Goal: Check status: Check status

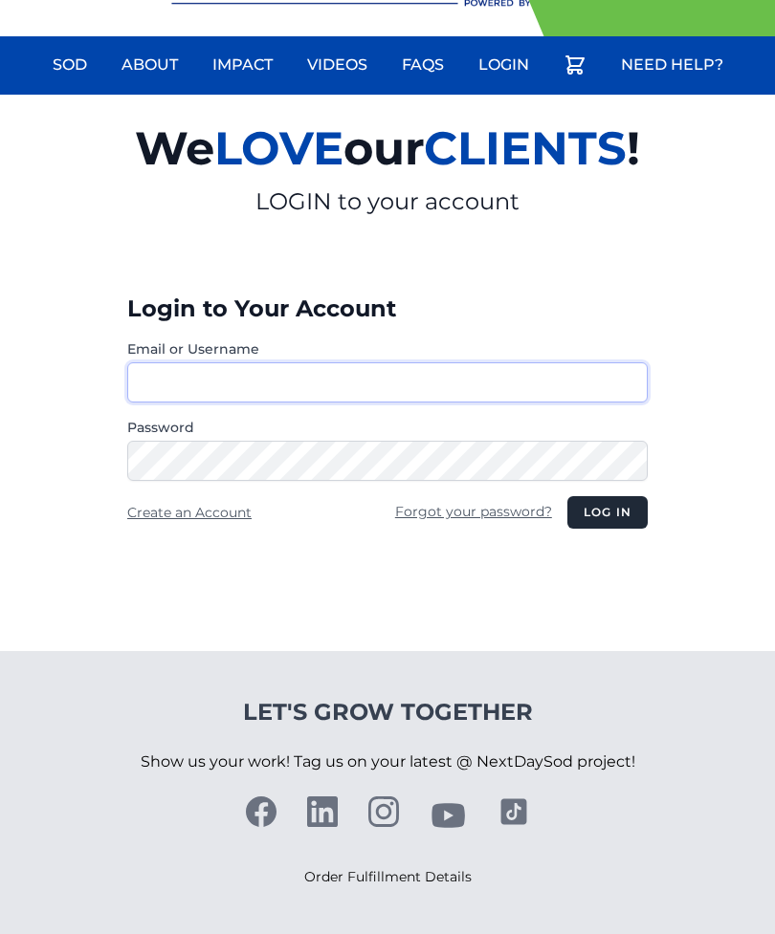
type input "**********"
click at [606, 513] on button "Log in" at bounding box center [607, 512] width 80 height 33
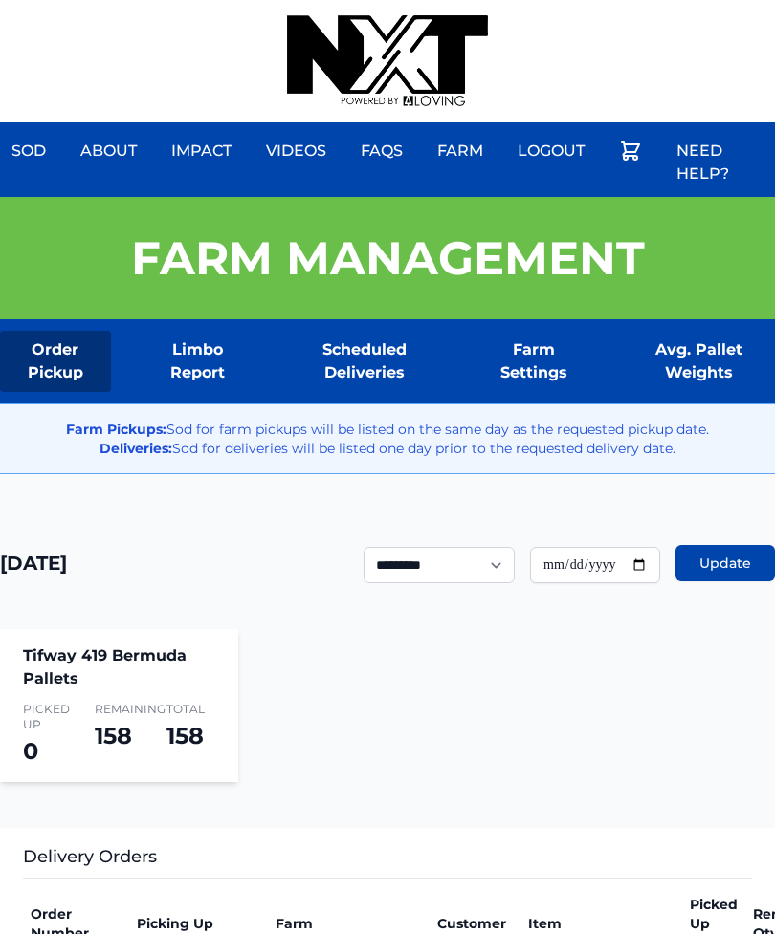
click at [691, 9] on div "Sod About Impact Videos FAQs Need Help? Farm My Account Logout" at bounding box center [387, 61] width 775 height 122
click at [574, 568] on input "**********" at bounding box center [595, 565] width 130 height 36
type input "**********"
click at [728, 571] on span "Update" at bounding box center [725, 563] width 52 height 19
click at [365, 342] on link "Scheduled Deliveries" at bounding box center [364, 361] width 161 height 61
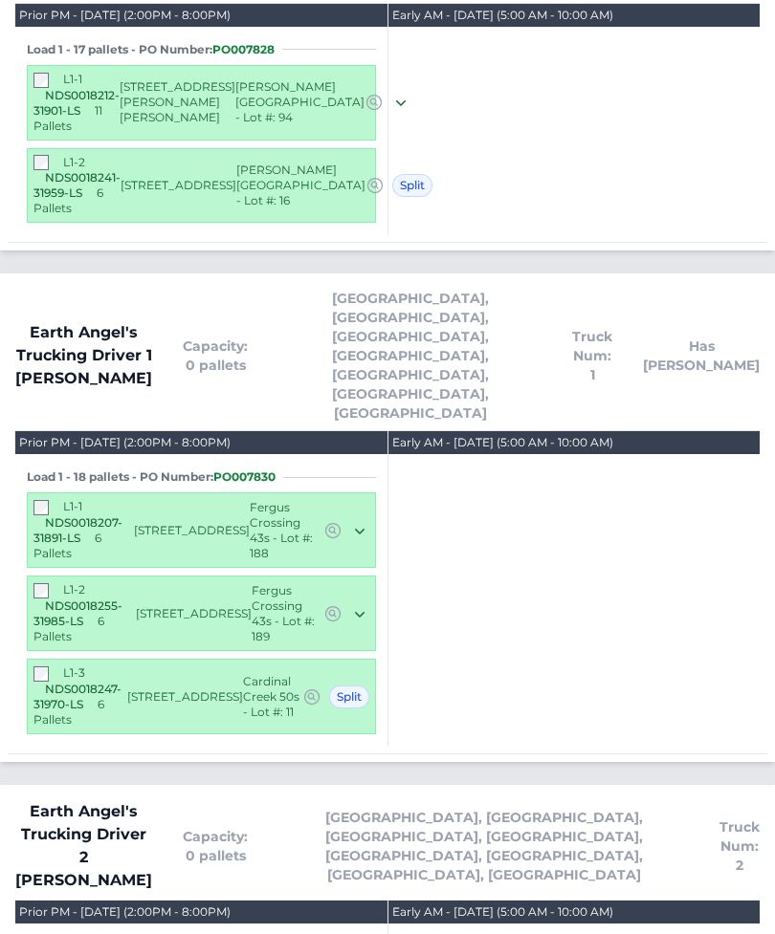
scroll to position [2168, 0]
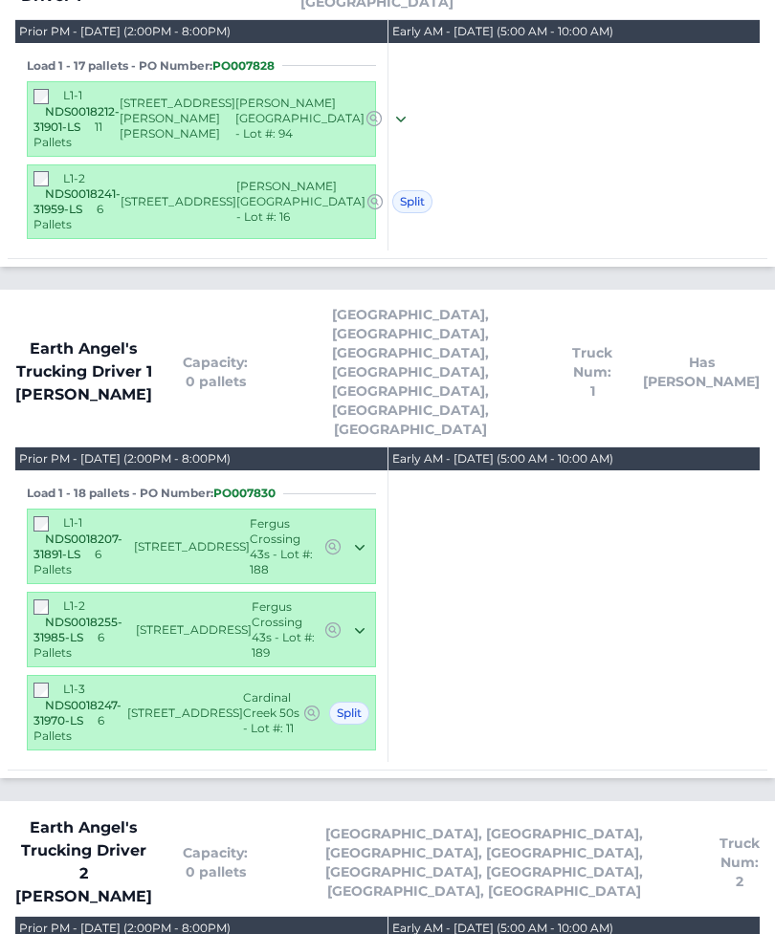
click at [49, 532] on span "NDS0018207-31891-LS" at bounding box center [77, 547] width 89 height 30
click at [41, 682] on div "L1-3 NDS0018247-31970-LS 6 Pallets" at bounding box center [80, 713] width 94 height 62
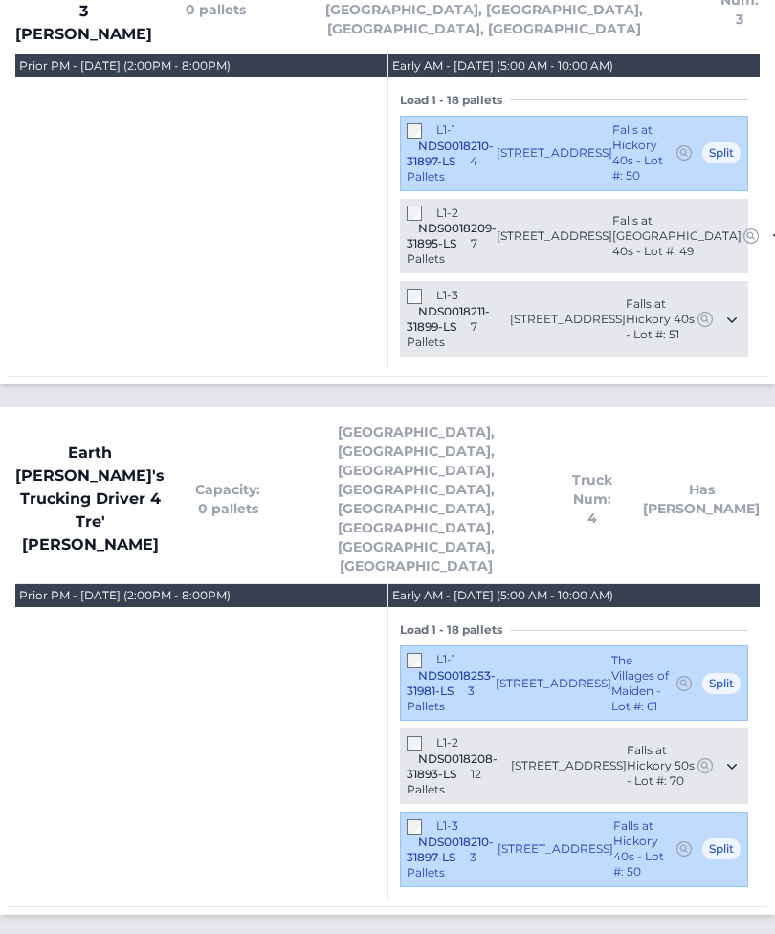
scroll to position [3408, 0]
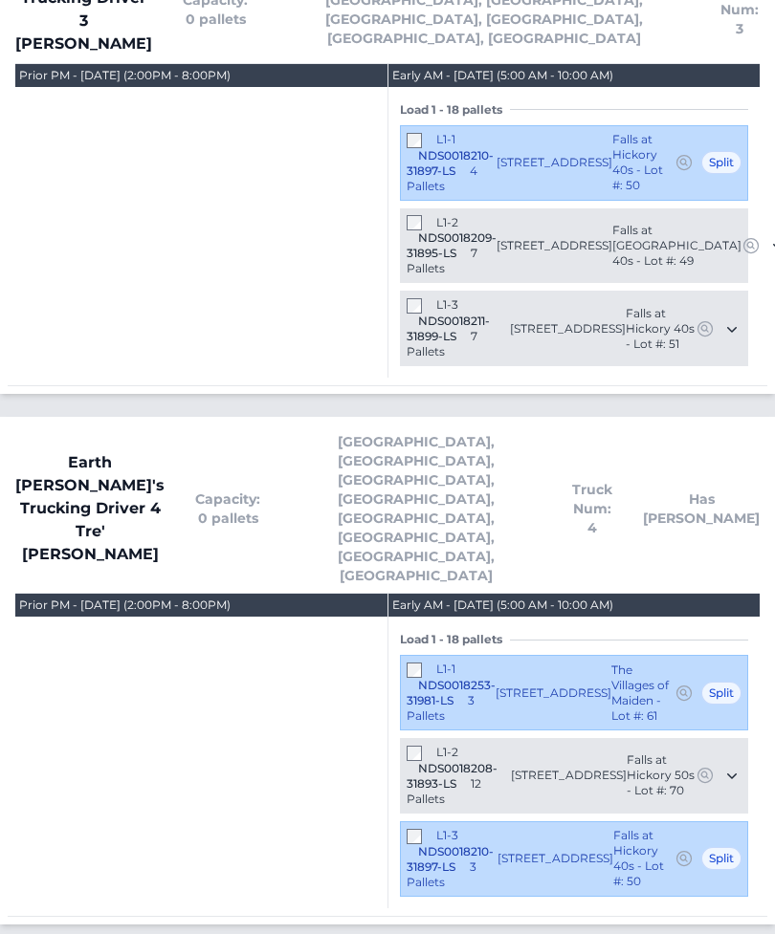
click at [427, 738] on div "L1-2 NDS0018208-31893-LS 12 Pallets 1334 37th Avenue Lane NE Hickory, NC 28601 …" at bounding box center [574, 776] width 348 height 76
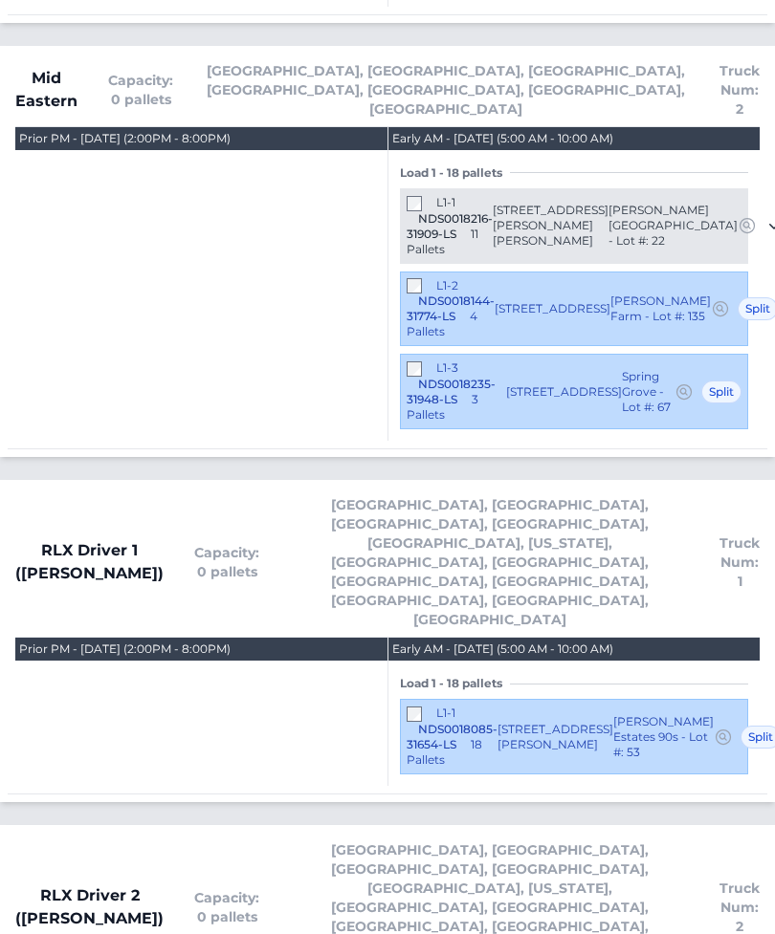
scroll to position [4320, 0]
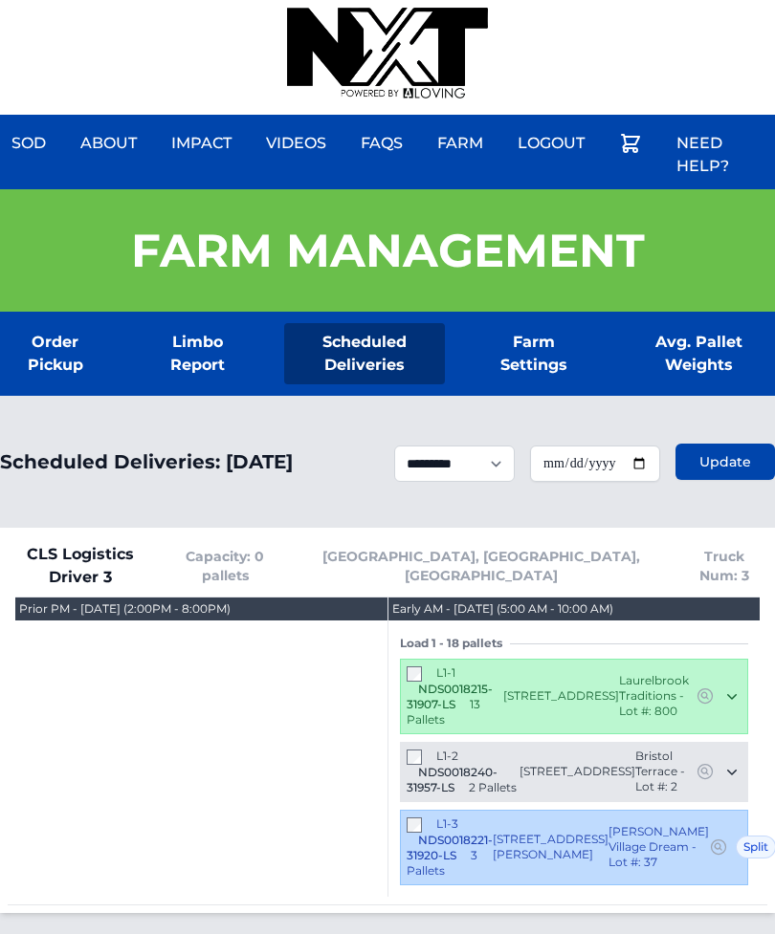
scroll to position [0, 0]
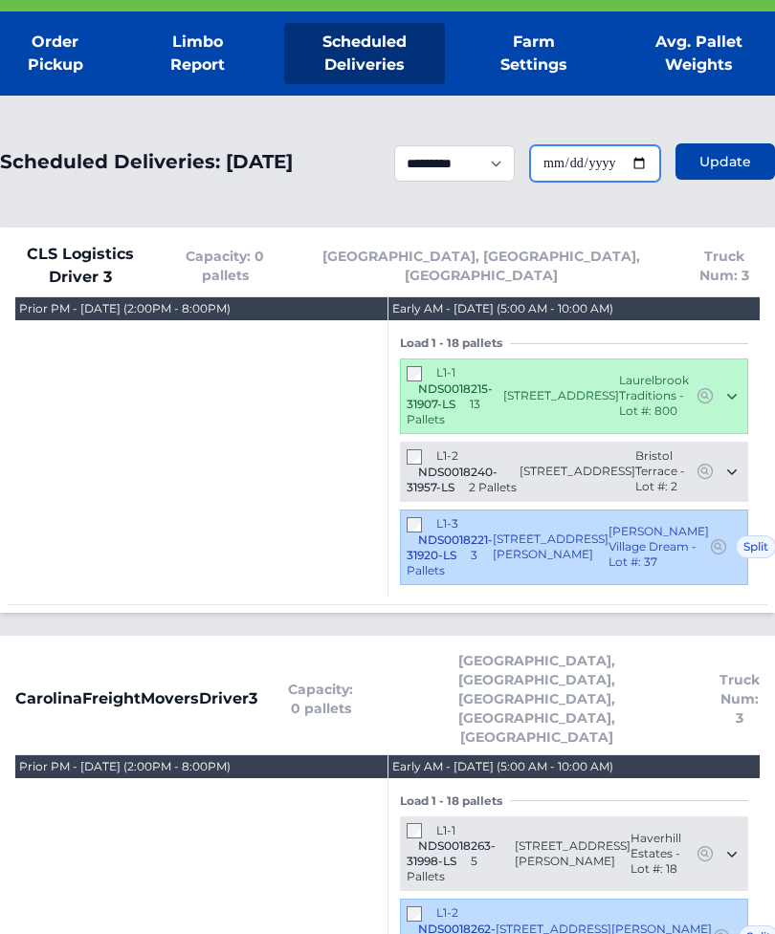
click at [608, 178] on input "**********" at bounding box center [595, 164] width 130 height 36
click at [691, 158] on button "Update" at bounding box center [724, 161] width 99 height 36
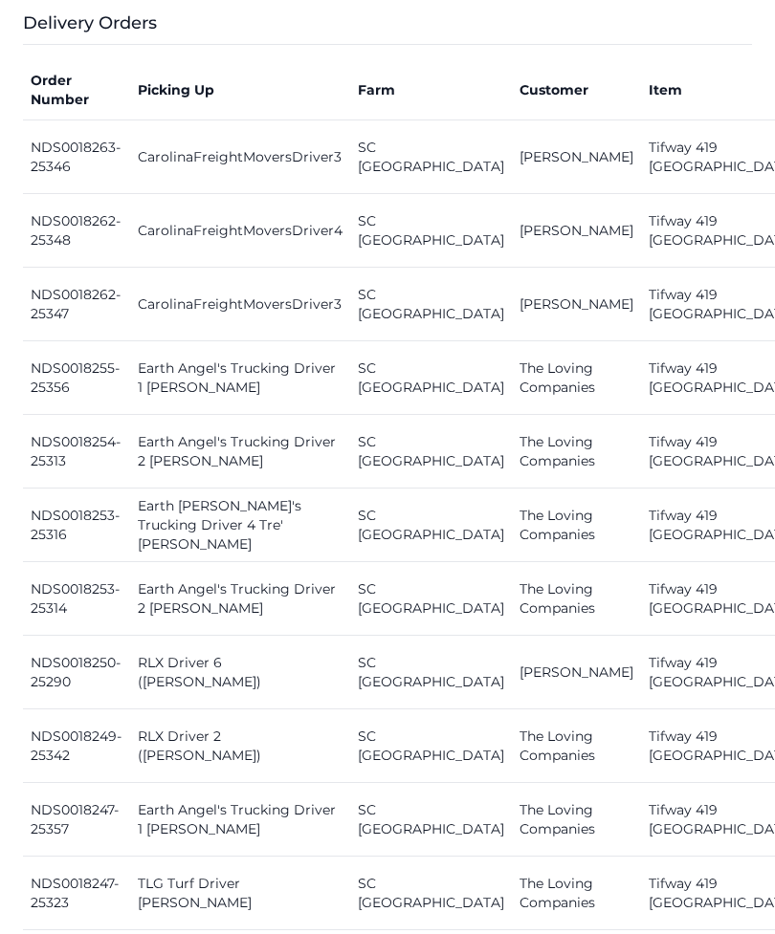
scroll to position [835, 0]
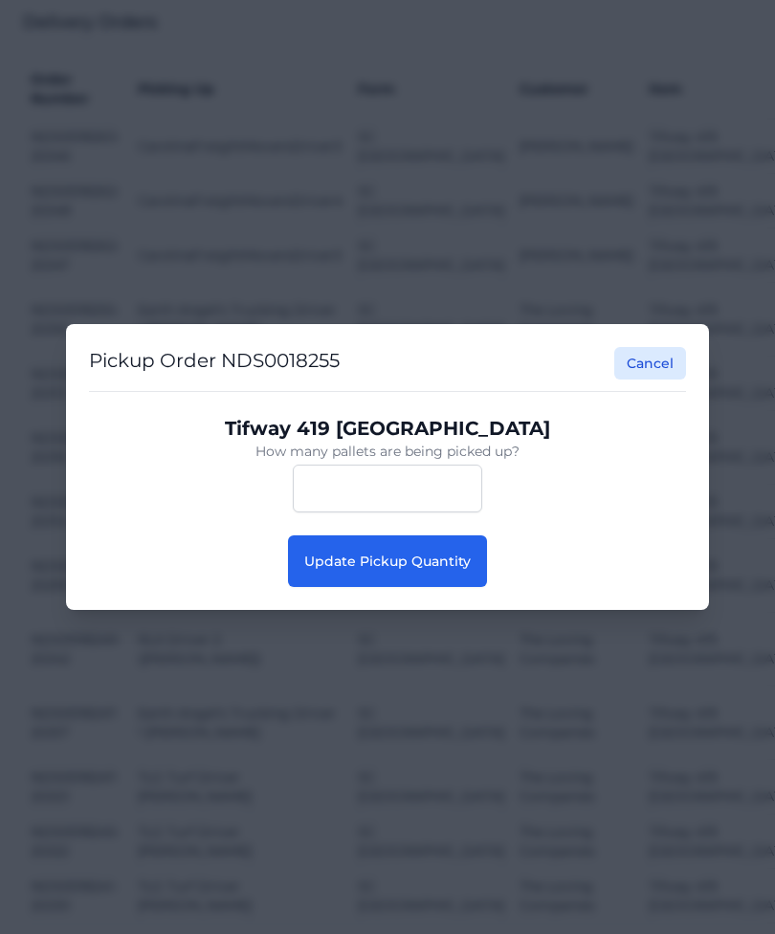
click at [442, 587] on button "Update Pickup Quantity" at bounding box center [387, 562] width 199 height 52
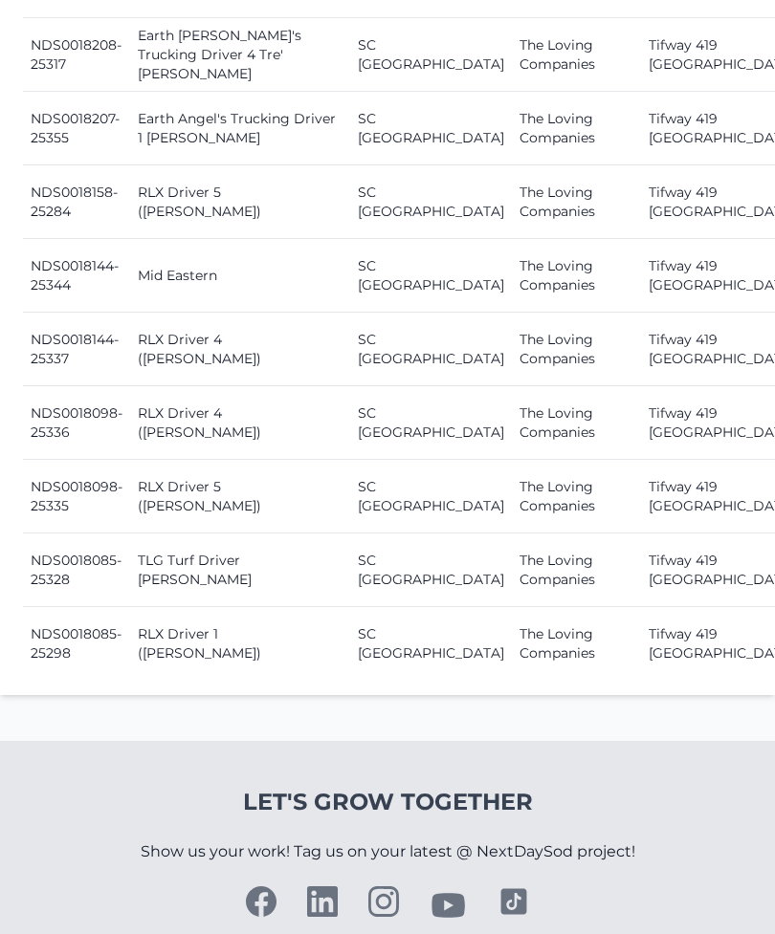
scroll to position [3028, 0]
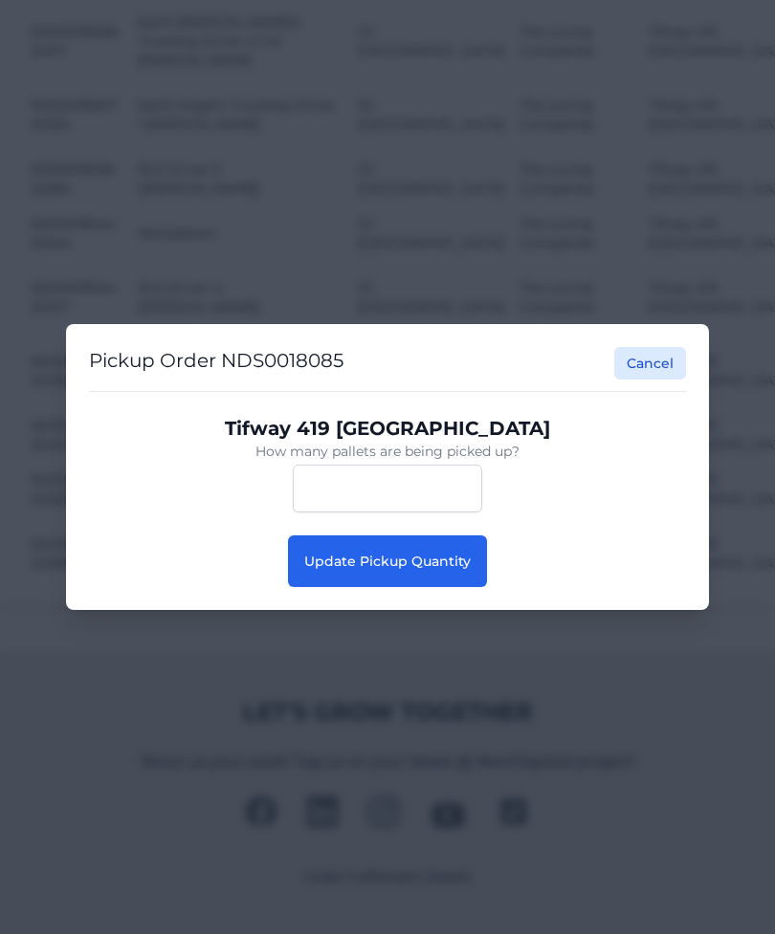
click at [445, 570] on span "Update Pickup Quantity" at bounding box center [387, 561] width 166 height 17
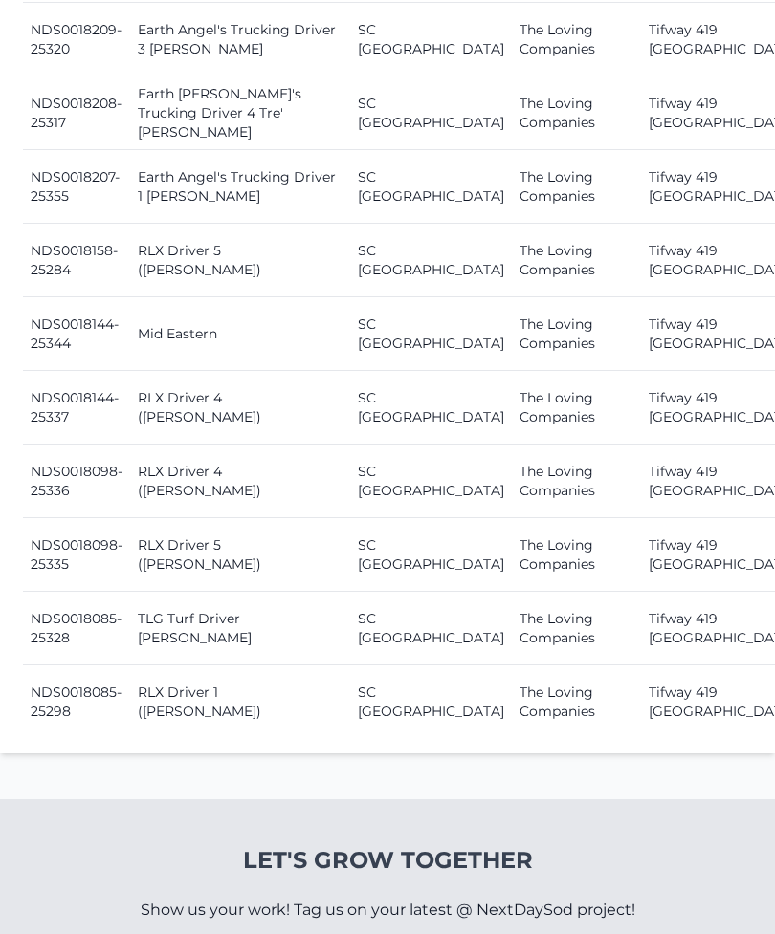
scroll to position [3089, 0]
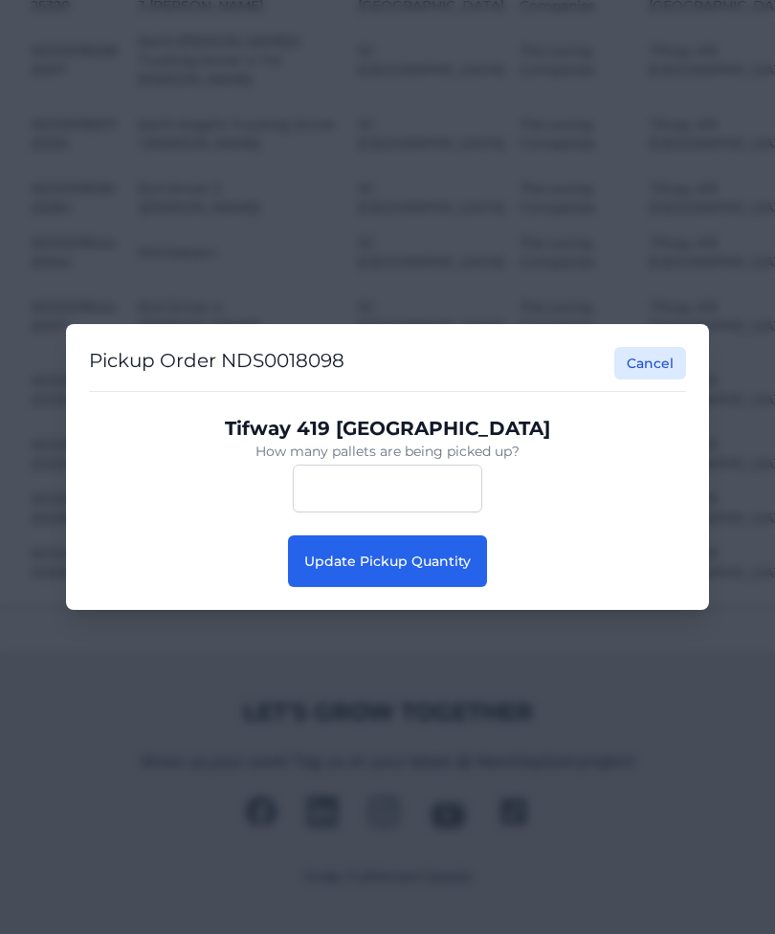
click at [445, 572] on button "Update Pickup Quantity" at bounding box center [387, 562] width 199 height 52
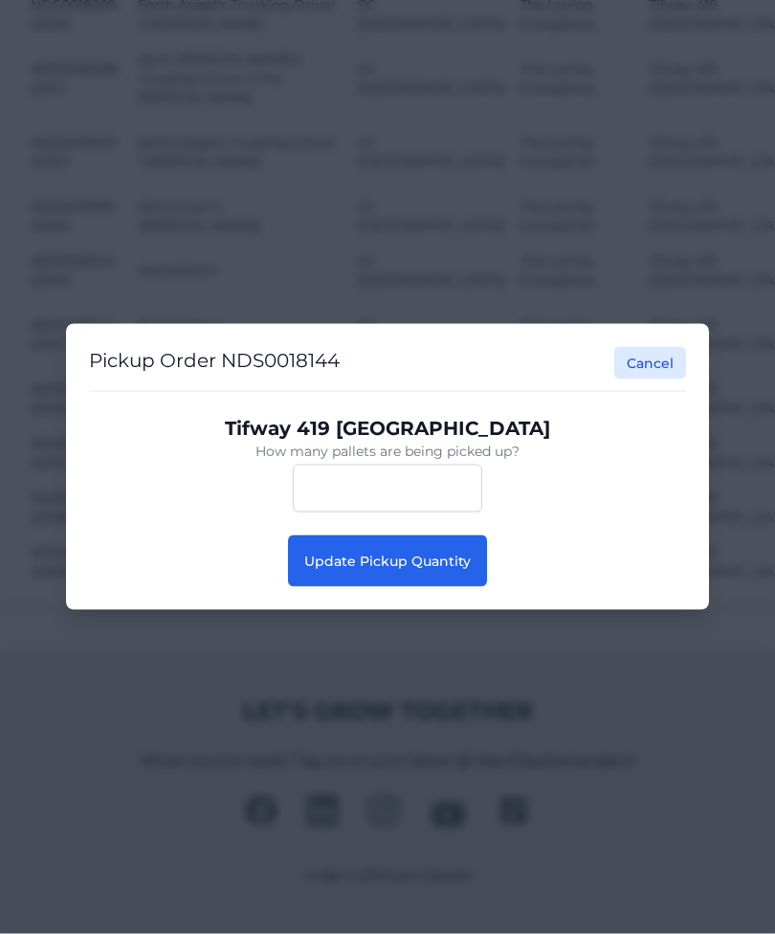
scroll to position [2875, 0]
click at [387, 583] on button "Update Pickup Quantity" at bounding box center [387, 562] width 199 height 52
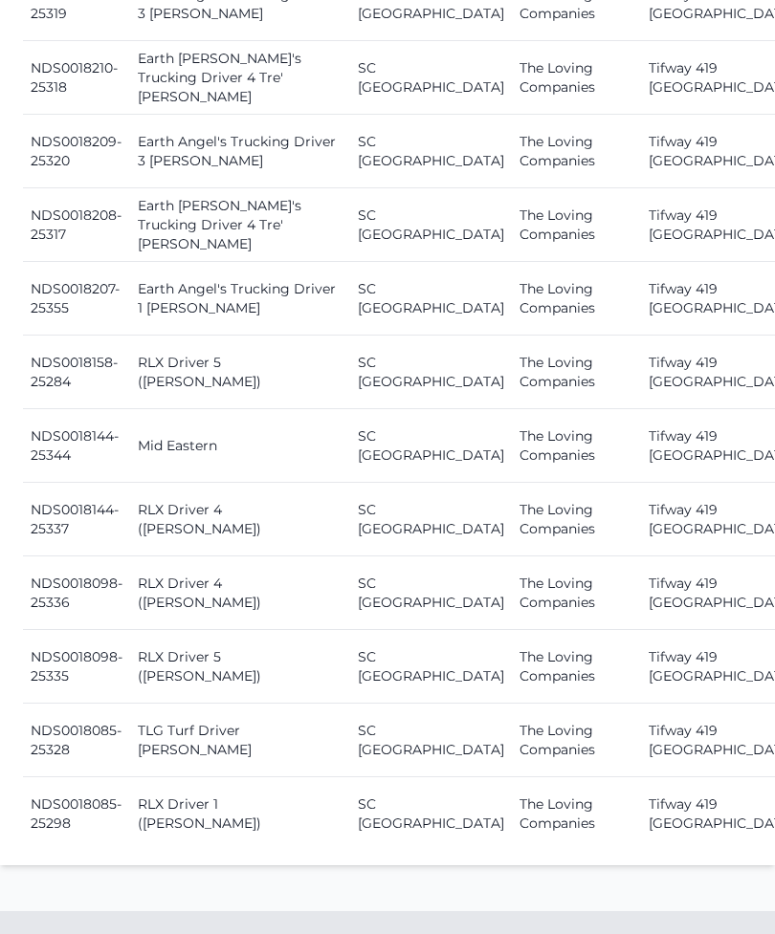
scroll to position [2824, 0]
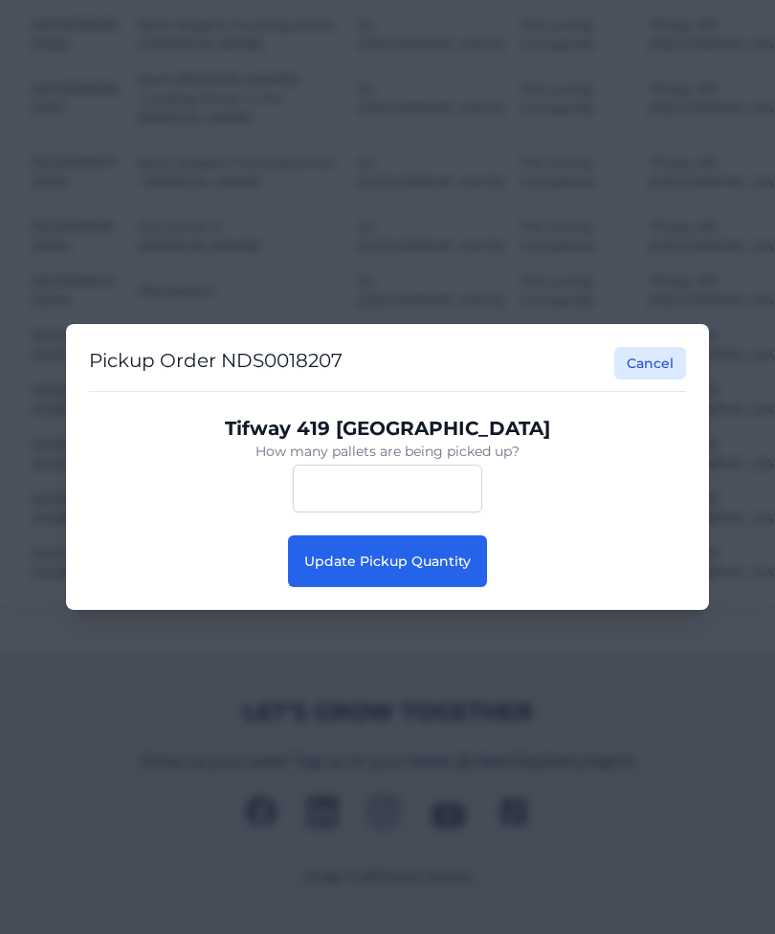
click at [421, 561] on span "Update Pickup Quantity" at bounding box center [387, 561] width 166 height 17
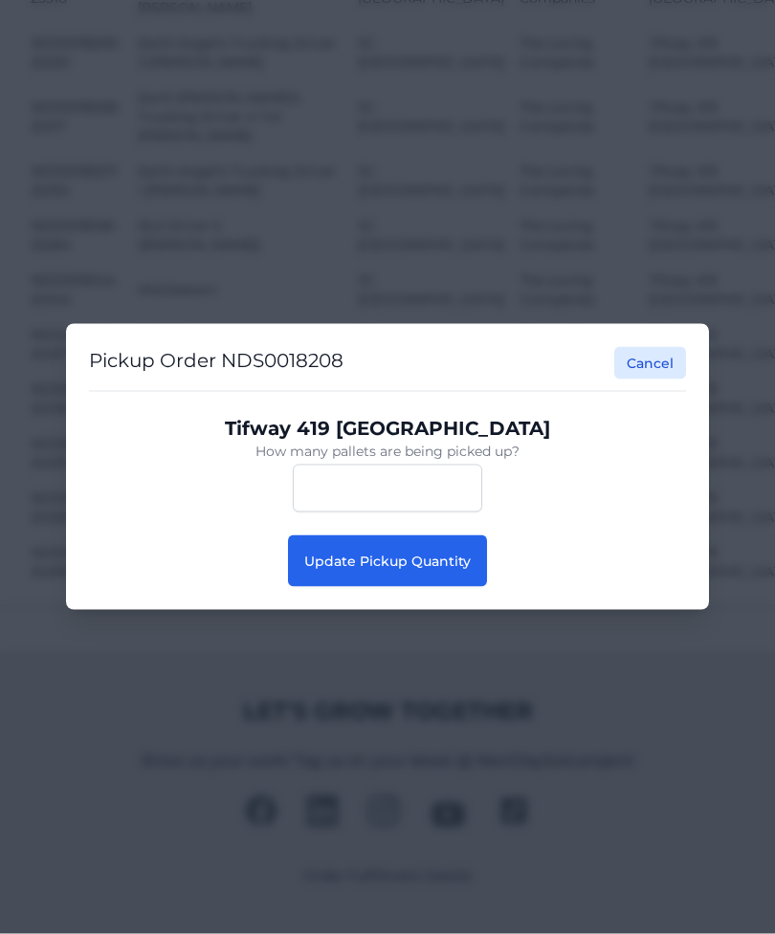
scroll to position [2659, 0]
click at [459, 587] on button "Update Pickup Quantity" at bounding box center [387, 562] width 199 height 52
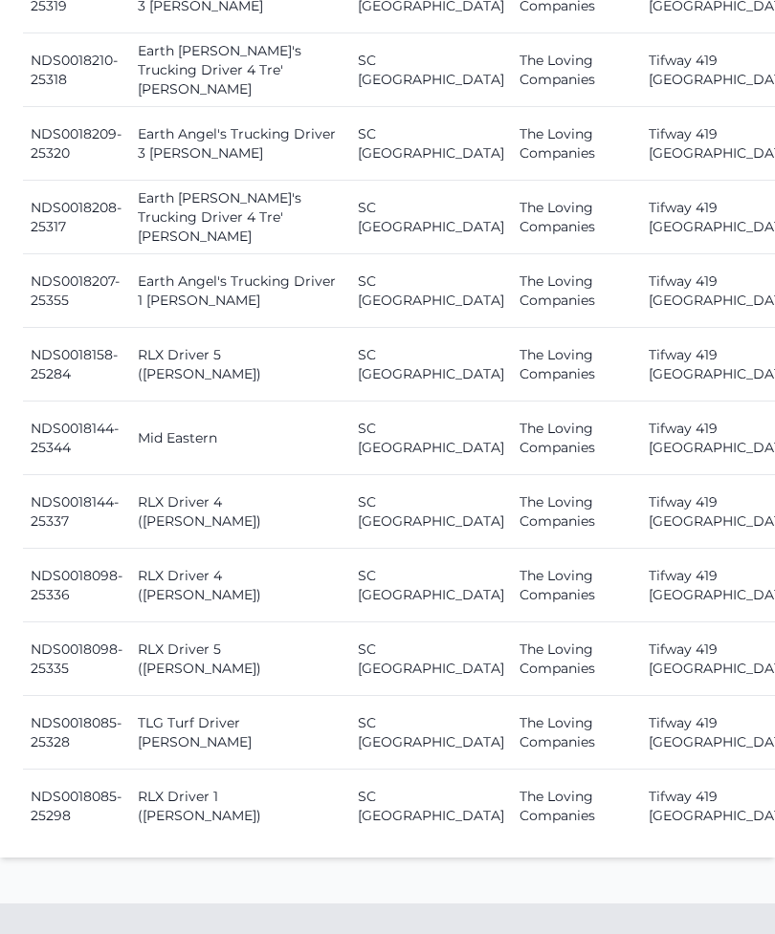
scroll to position [2821, 0]
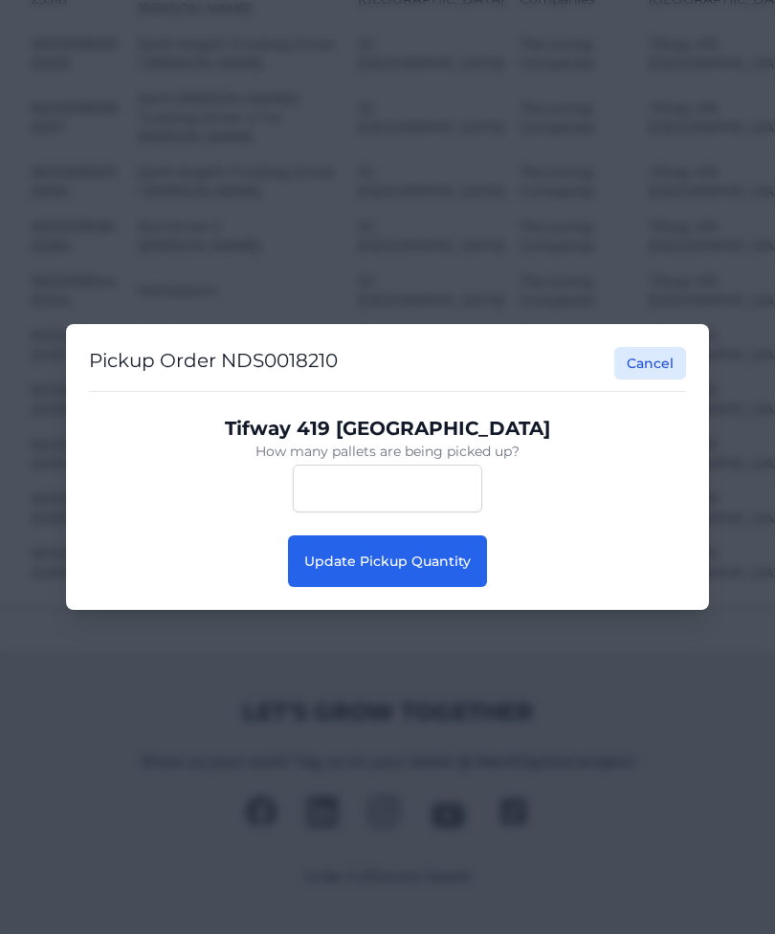
click at [403, 561] on span "Update Pickup Quantity" at bounding box center [387, 561] width 166 height 17
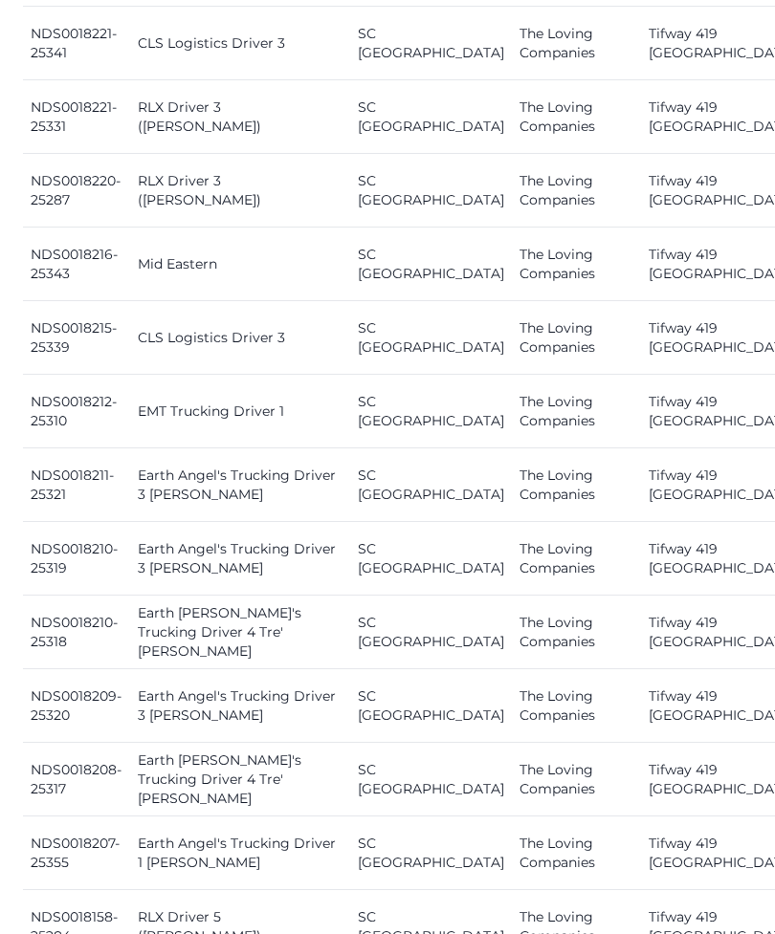
scroll to position [2251, 0]
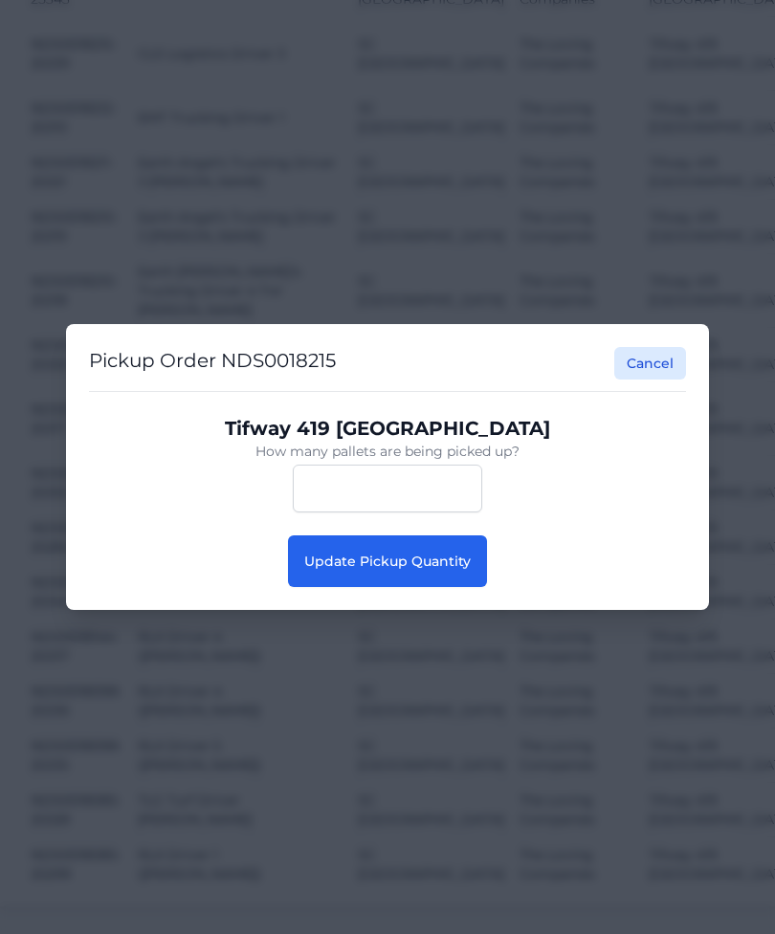
click at [430, 567] on span "Update Pickup Quantity" at bounding box center [387, 561] width 166 height 17
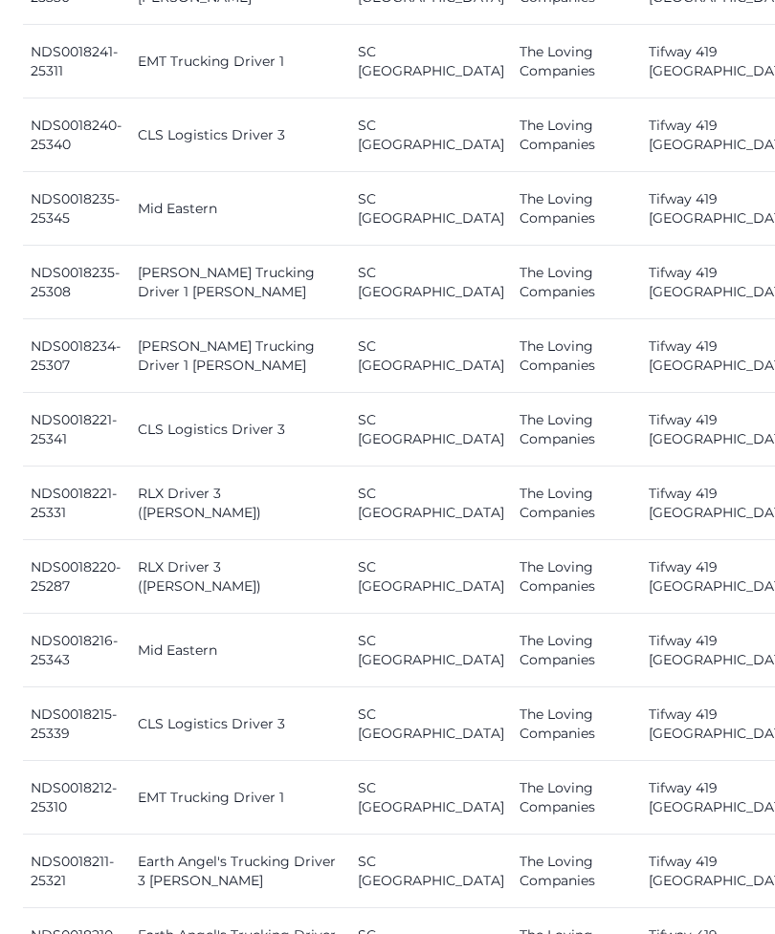
scroll to position [1888, 0]
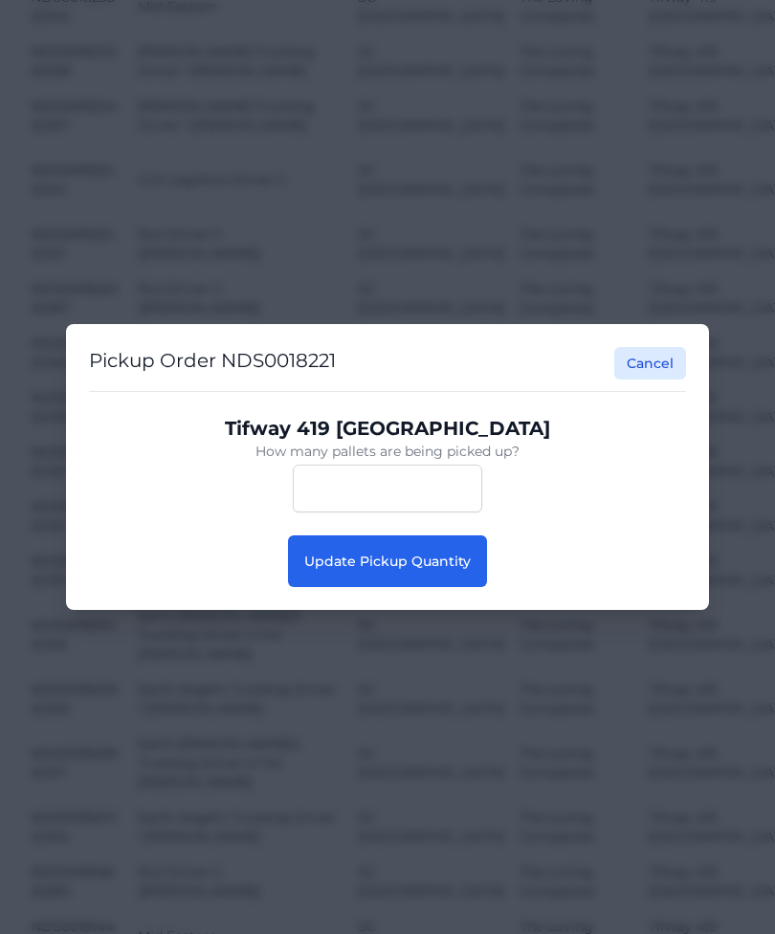
click at [451, 541] on button "Update Pickup Quantity" at bounding box center [387, 562] width 199 height 52
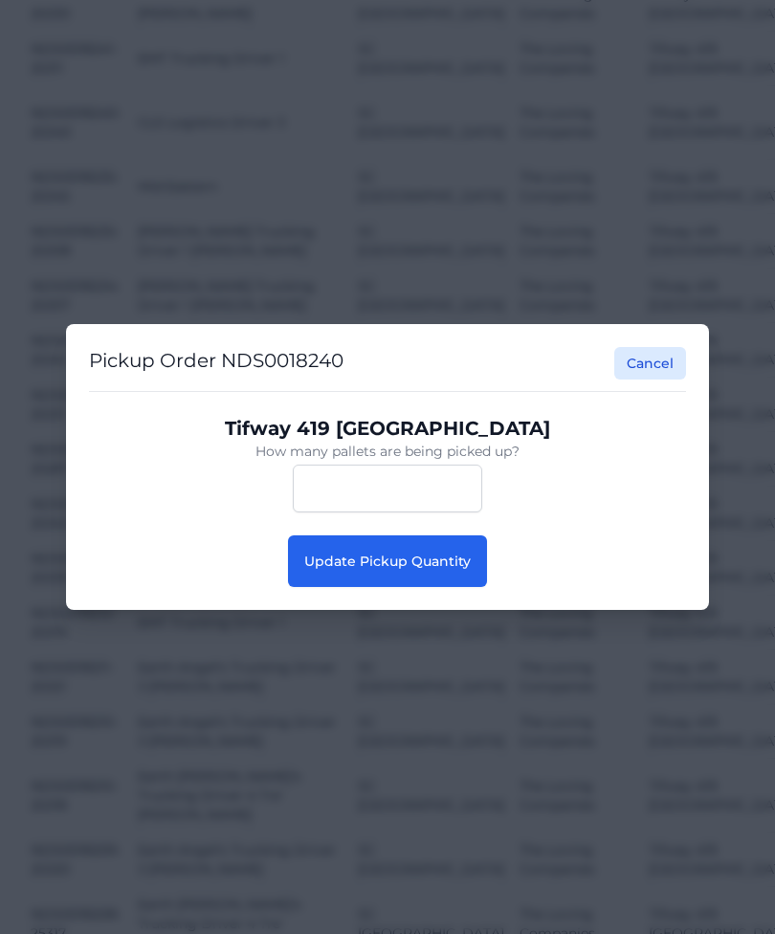
click at [448, 587] on button "Update Pickup Quantity" at bounding box center [387, 562] width 199 height 52
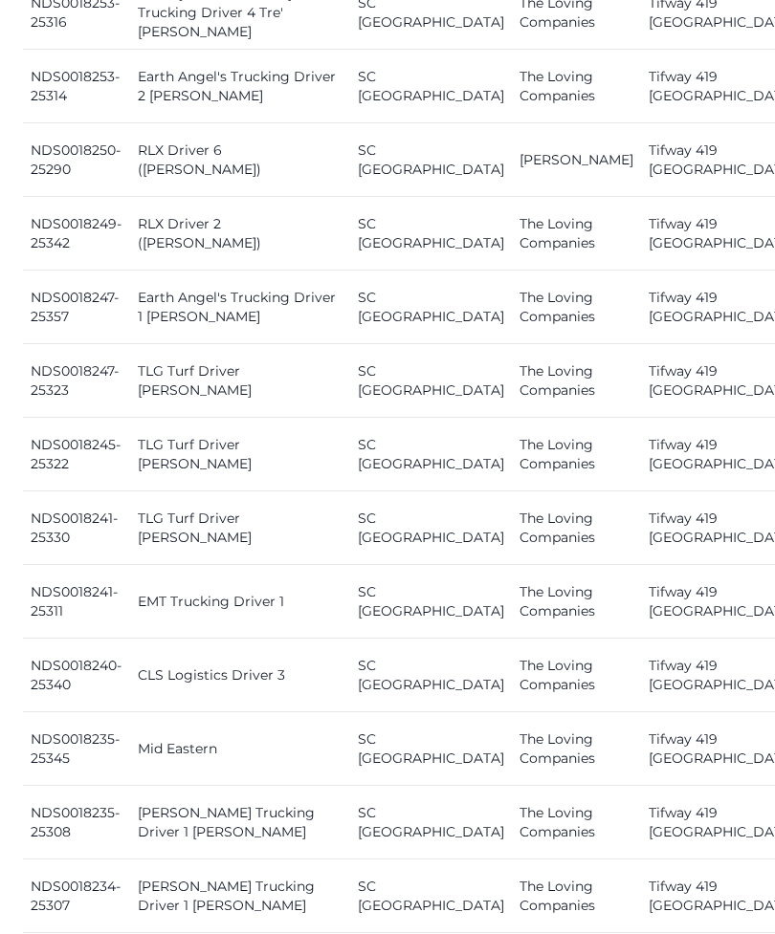
scroll to position [1313, 0]
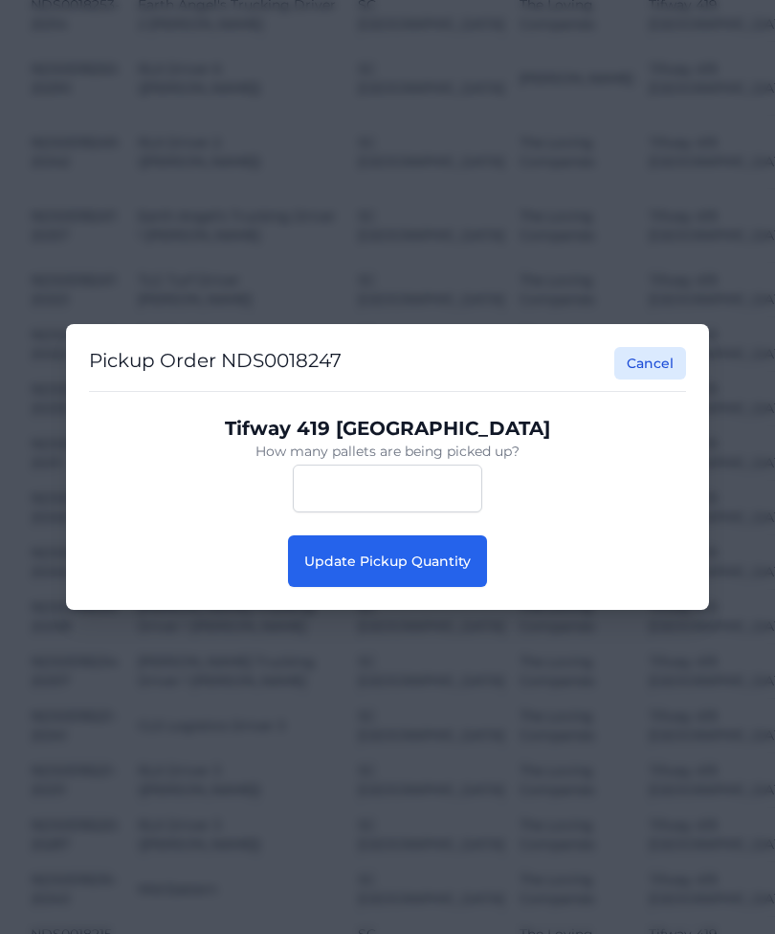
click at [464, 566] on button "Update Pickup Quantity" at bounding box center [387, 562] width 199 height 52
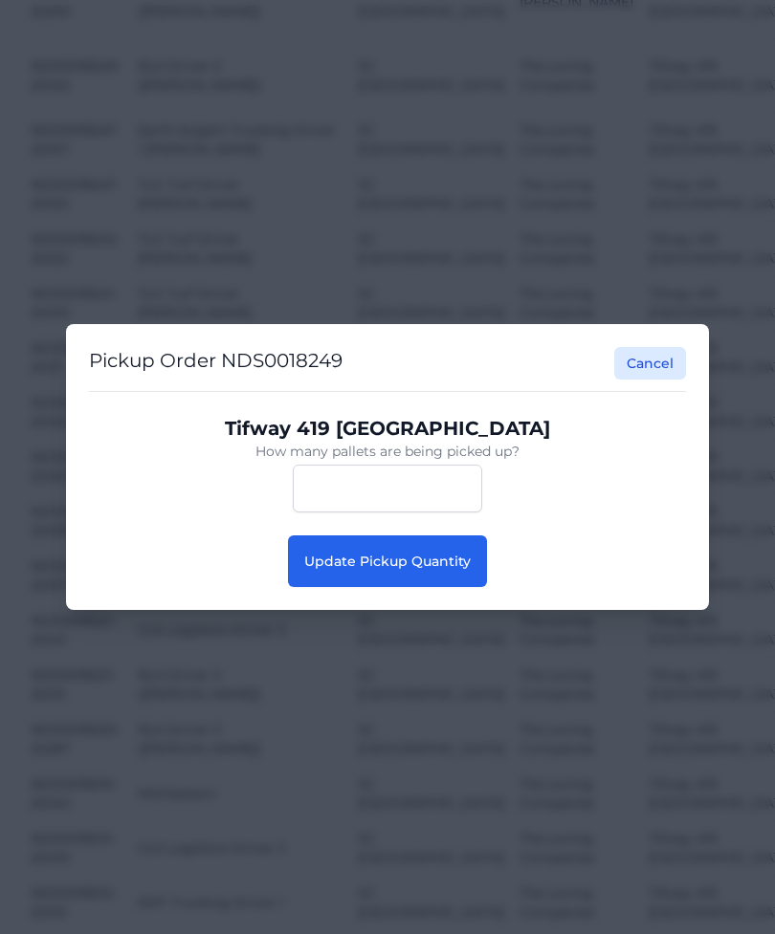
click at [470, 582] on button "Update Pickup Quantity" at bounding box center [387, 562] width 199 height 52
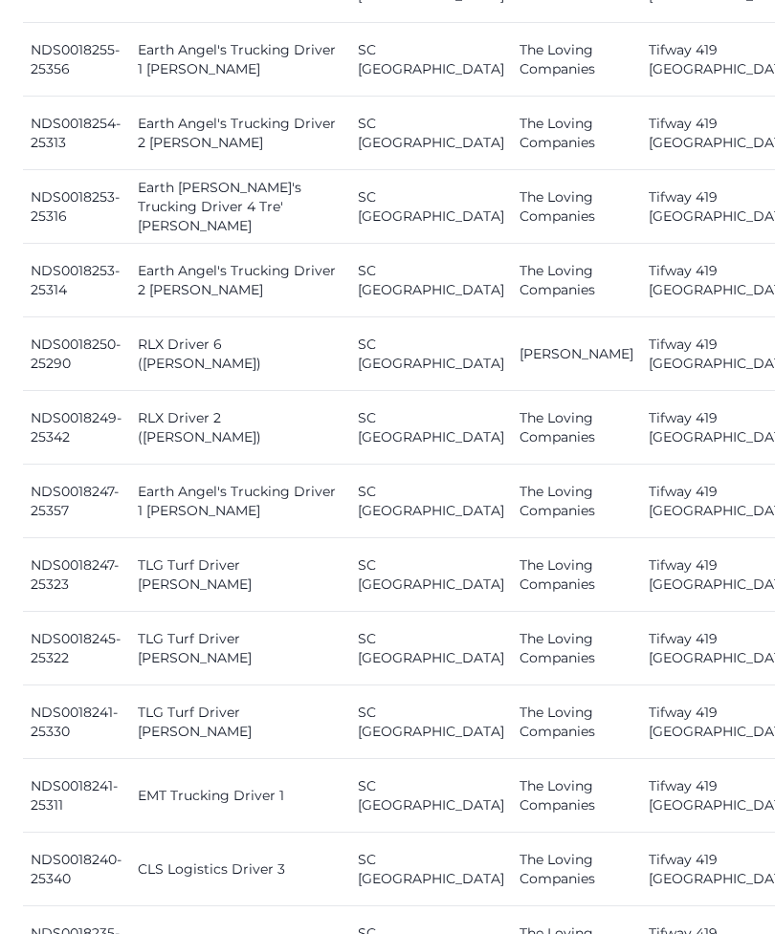
scroll to position [1159, 0]
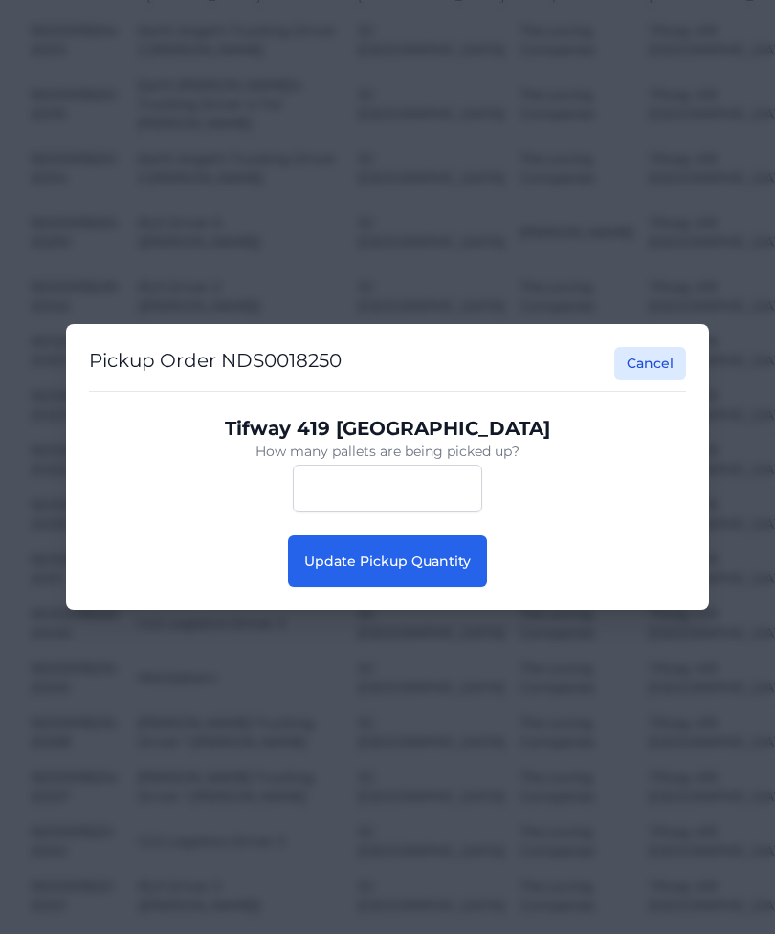
click at [465, 570] on span "Update Pickup Quantity" at bounding box center [387, 561] width 166 height 17
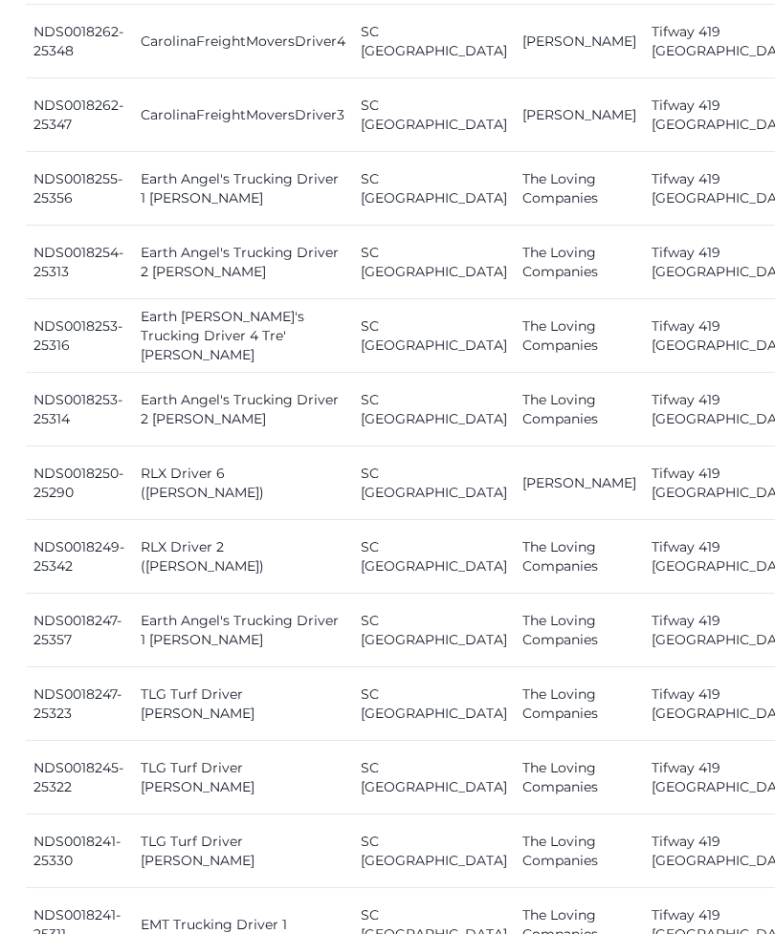
scroll to position [1033, 0]
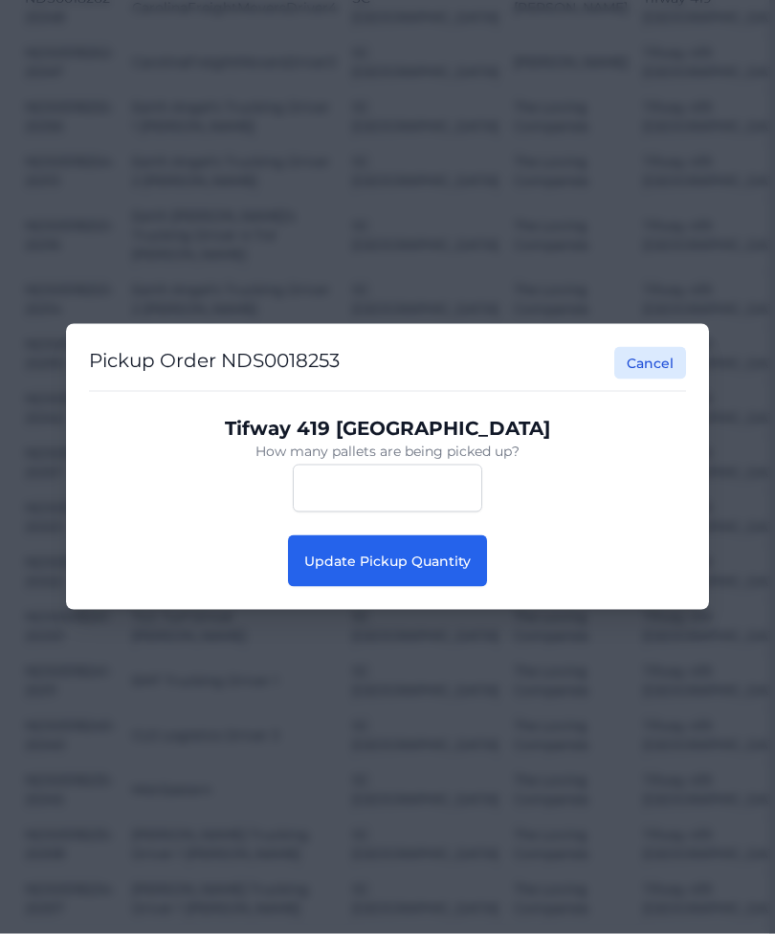
scroll to position [1028, 6]
click at [433, 587] on button "Update Pickup Quantity" at bounding box center [387, 562] width 199 height 52
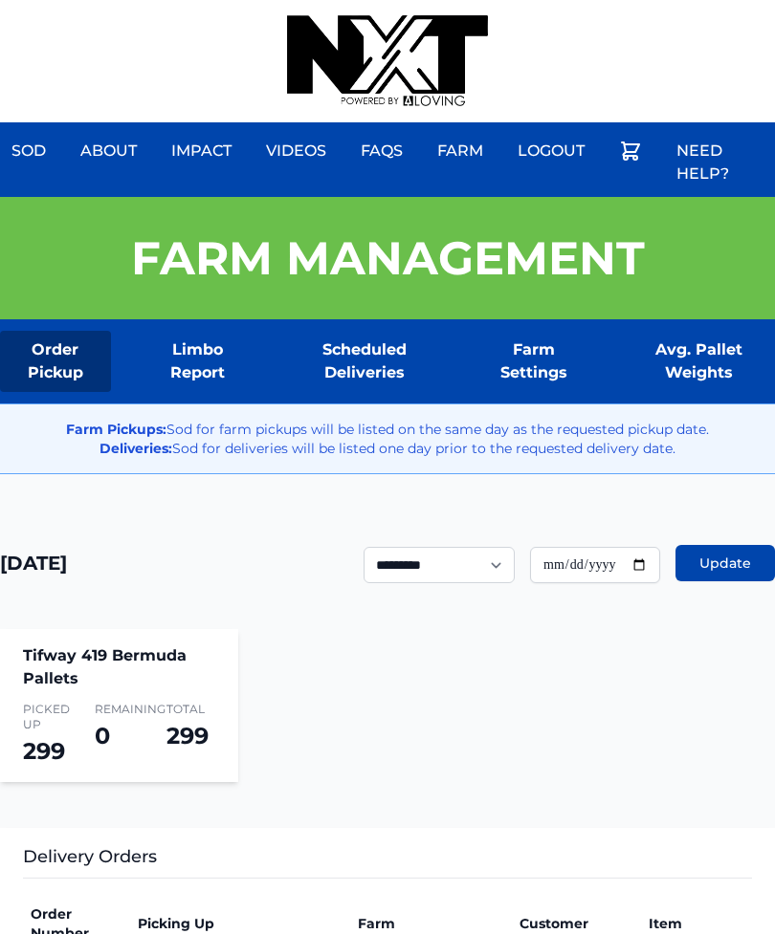
click at [609, 581] on input "**********" at bounding box center [595, 565] width 130 height 36
type input "**********"
click at [708, 580] on button "Update" at bounding box center [724, 563] width 99 height 36
click at [560, 51] on div "Sod About Impact Videos FAQs Need Help? Farm My Account Logout" at bounding box center [387, 61] width 775 height 122
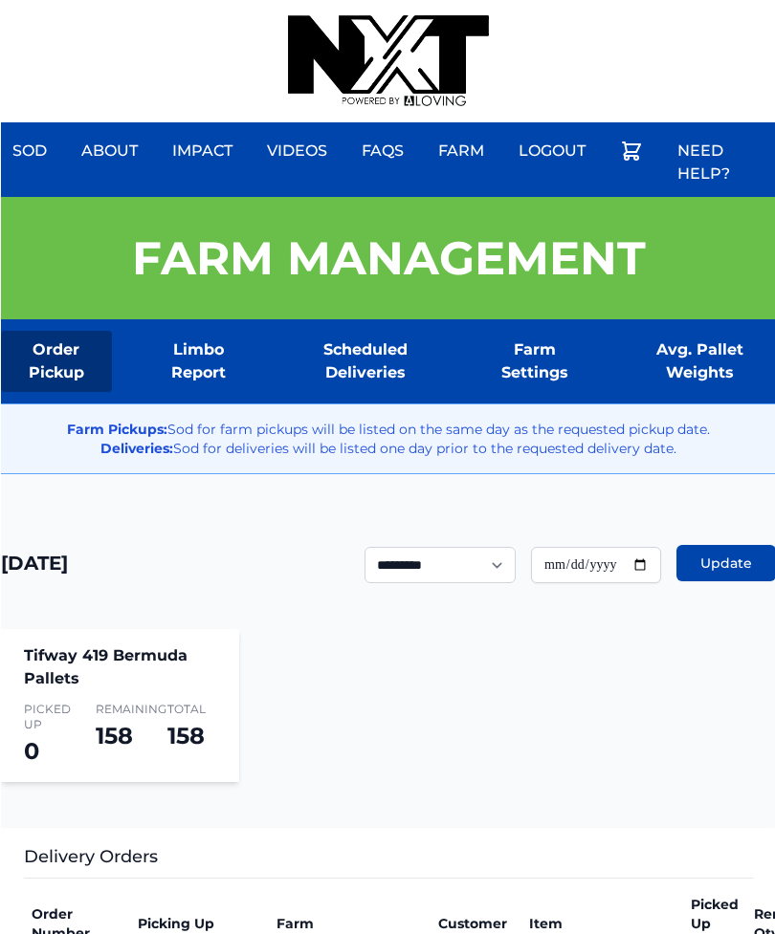
scroll to position [0, 15]
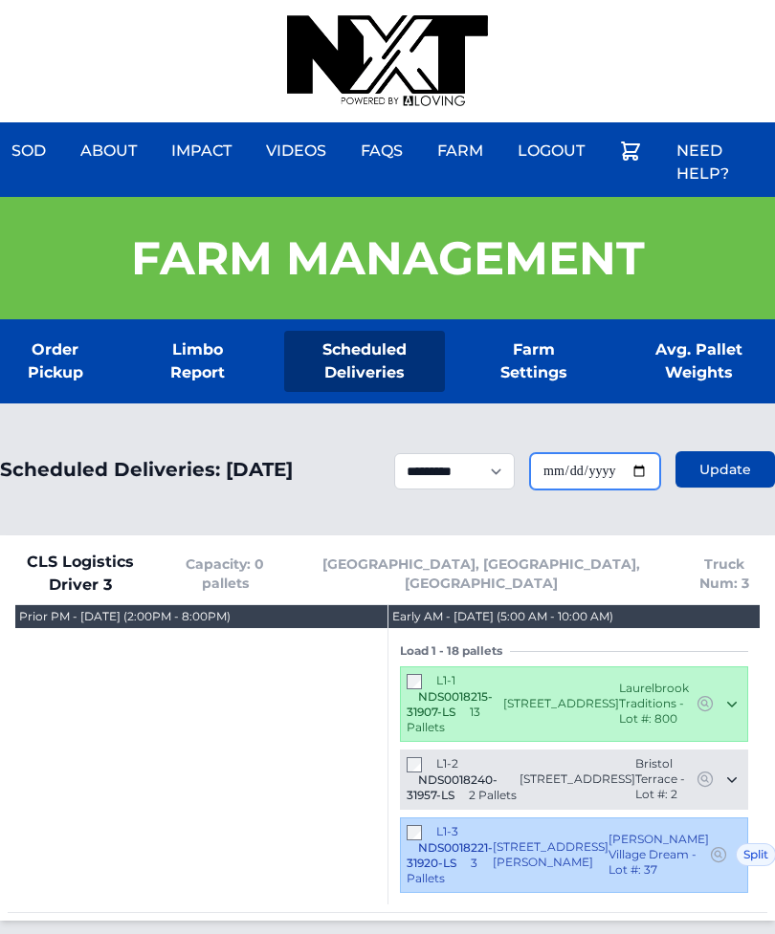
click at [617, 490] on input "**********" at bounding box center [595, 471] width 130 height 36
type input "**********"
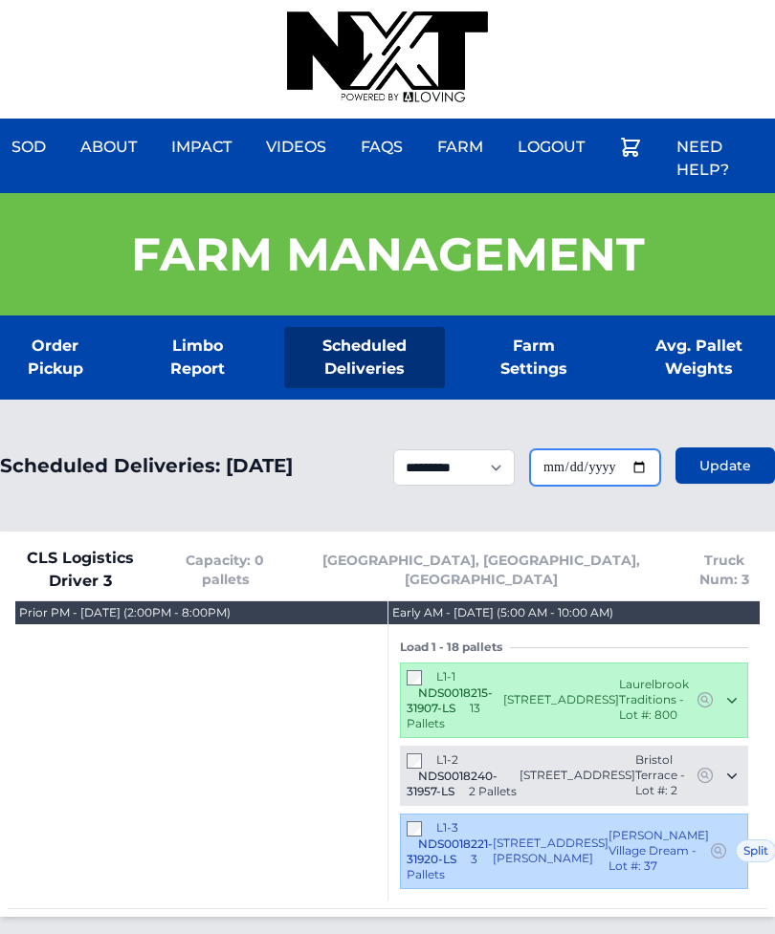
scroll to position [4, 0]
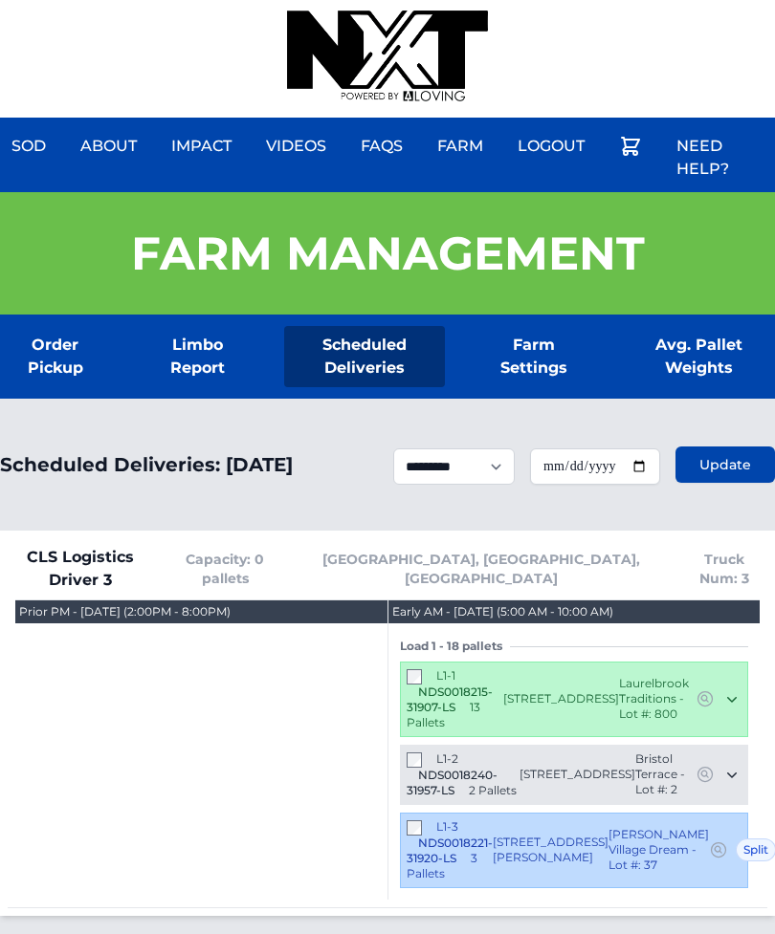
click at [717, 484] on button "Update" at bounding box center [724, 466] width 99 height 36
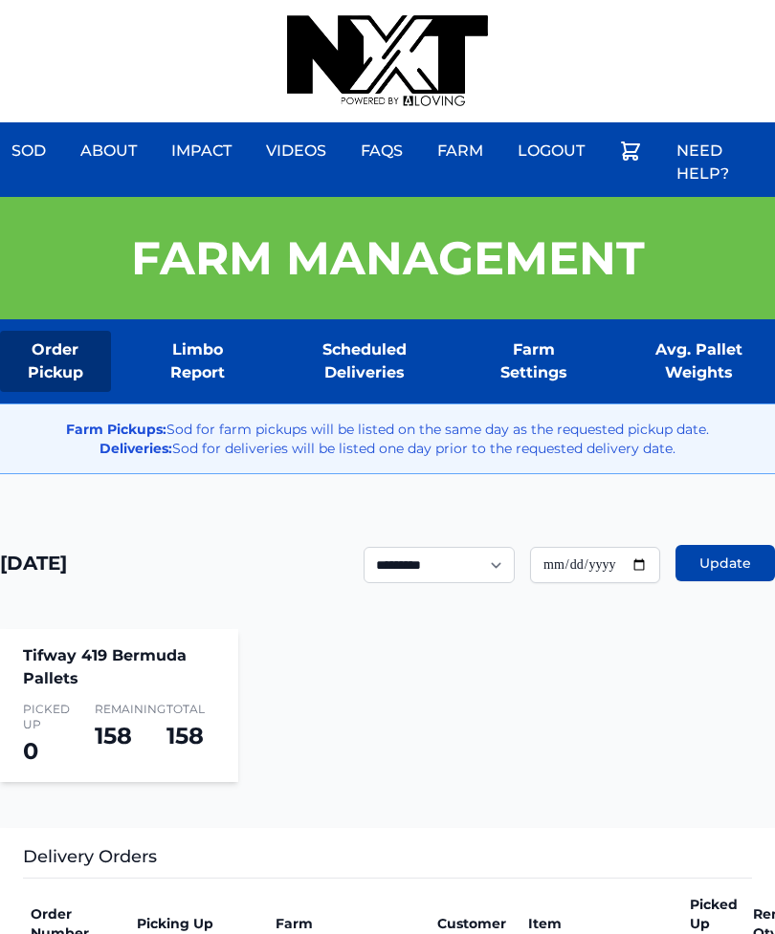
click at [476, 7] on div at bounding box center [387, 61] width 201 height 122
click at [475, 1] on div at bounding box center [387, 61] width 201 height 122
